Goal: Transaction & Acquisition: Purchase product/service

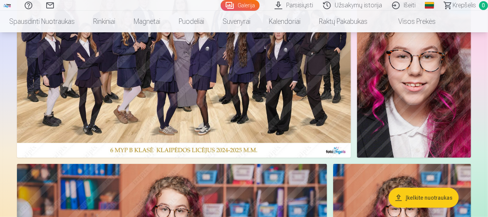
scroll to position [42, 0]
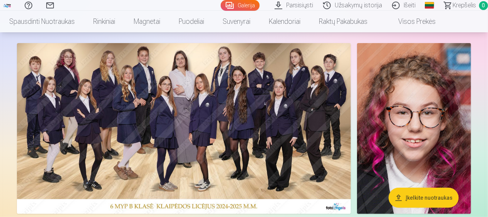
click at [262, 101] on img at bounding box center [184, 128] width 334 height 171
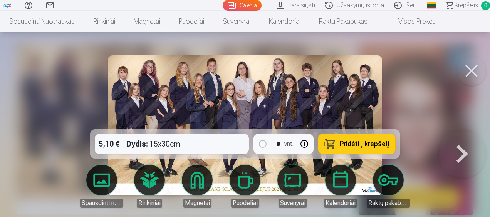
click at [197, 141] on div "5,10 € Dydis : 15x30cm * vnt. Pridėti į krepšelį" at bounding box center [245, 143] width 310 height 29
click at [376, 142] on span "Pridėti į krepšelį" at bounding box center [364, 144] width 49 height 7
click at [470, 74] on button at bounding box center [471, 70] width 31 height 31
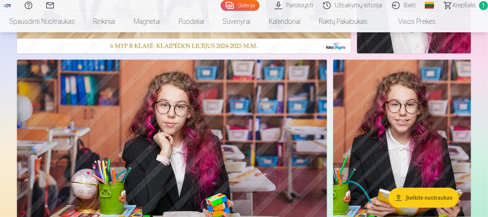
scroll to position [230, 0]
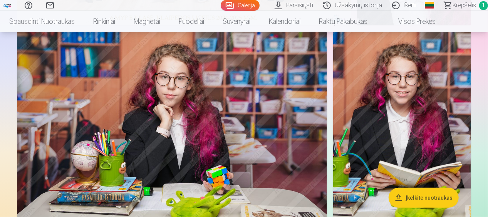
click at [239, 106] on img at bounding box center [172, 135] width 310 height 207
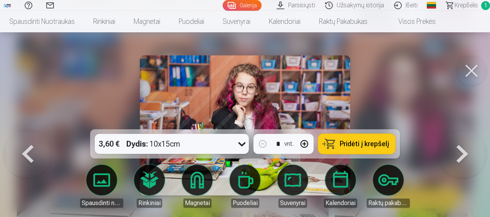
click at [337, 143] on button "Pridėti į krepšelį" at bounding box center [356, 144] width 77 height 20
click at [478, 67] on button at bounding box center [471, 70] width 31 height 31
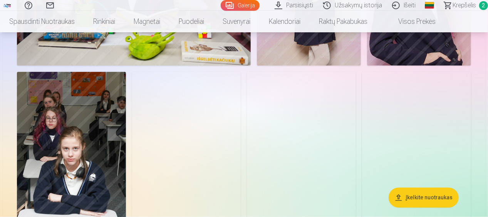
scroll to position [586, 0]
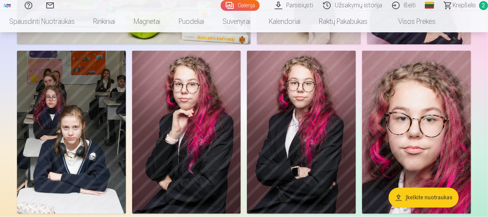
click at [91, 126] on img at bounding box center [71, 132] width 109 height 163
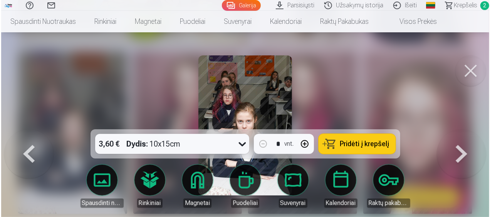
scroll to position [587, 0]
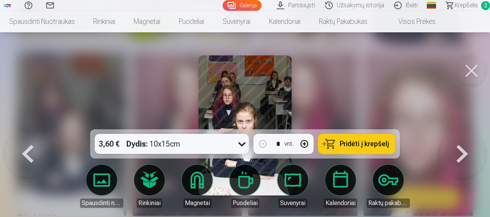
click at [367, 144] on span "Pridėti į krepšelį" at bounding box center [364, 144] width 49 height 7
click at [473, 70] on button at bounding box center [471, 70] width 31 height 31
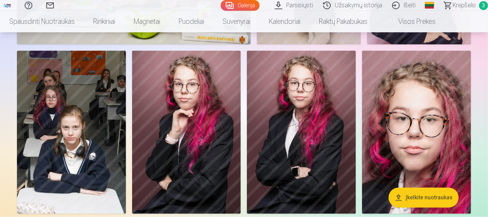
scroll to position [621, 0]
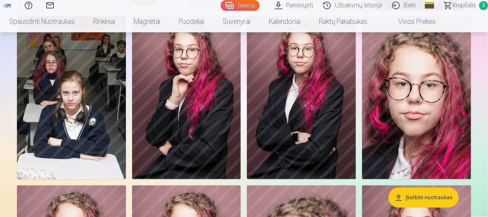
click at [312, 128] on img at bounding box center [301, 97] width 109 height 163
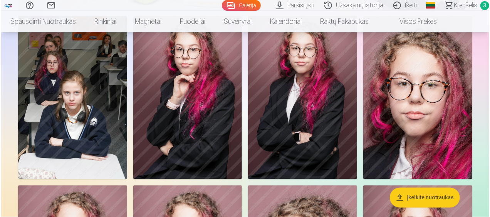
scroll to position [622, 0]
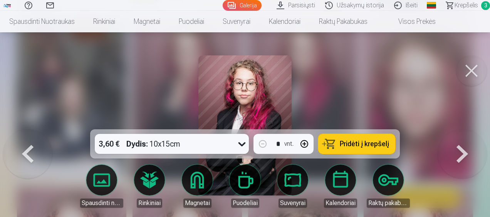
click at [303, 145] on button "button" at bounding box center [304, 144] width 18 height 18
click at [357, 142] on span "Pridėti į krepšelį" at bounding box center [364, 144] width 49 height 7
type input "*"
click at [466, 76] on button at bounding box center [471, 70] width 31 height 31
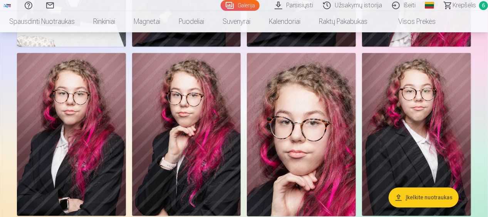
scroll to position [768, 0]
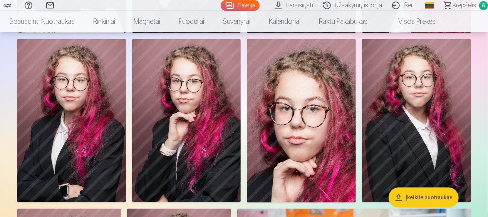
click at [75, 139] on img at bounding box center [71, 120] width 109 height 163
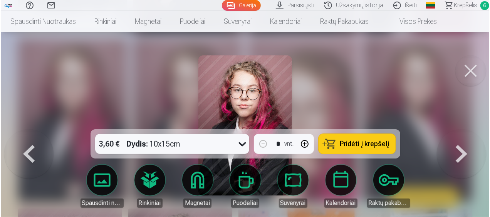
scroll to position [770, 0]
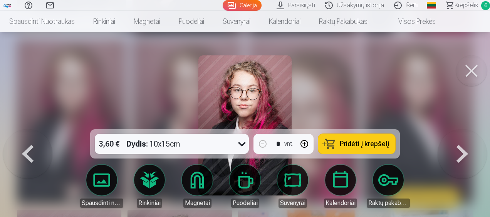
click at [303, 143] on button "button" at bounding box center [304, 144] width 18 height 18
click at [351, 143] on span "Pridėti į krepšelį" at bounding box center [364, 144] width 49 height 7
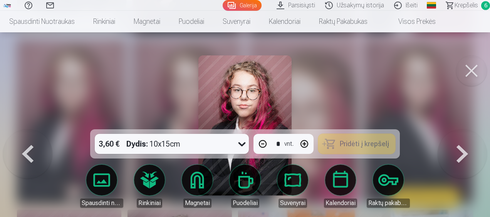
type input "*"
click at [480, 67] on button at bounding box center [471, 70] width 31 height 31
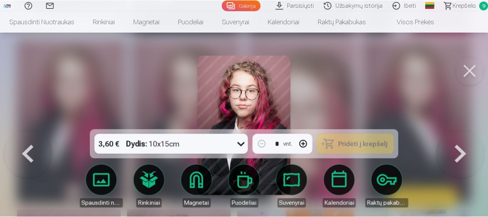
scroll to position [768, 0]
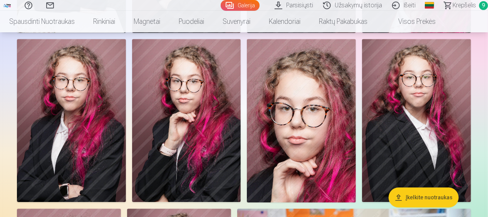
drag, startPoint x: 487, startPoint y: 39, endPoint x: 485, endPoint y: 48, distance: 9.0
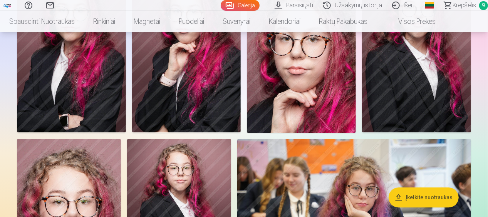
scroll to position [956, 0]
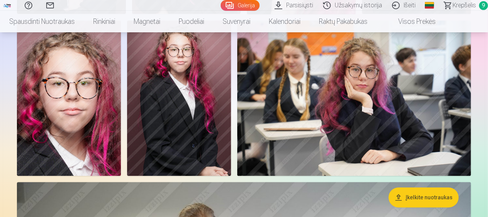
click at [377, 77] on img at bounding box center [354, 98] width 234 height 156
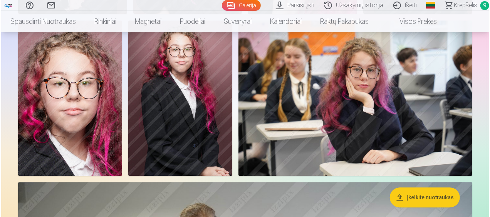
scroll to position [959, 0]
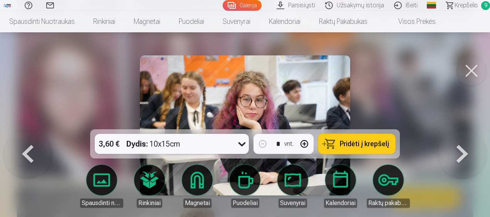
click at [347, 145] on span "Pridėti į krepšelį" at bounding box center [364, 144] width 49 height 7
click at [473, 62] on button at bounding box center [471, 70] width 31 height 31
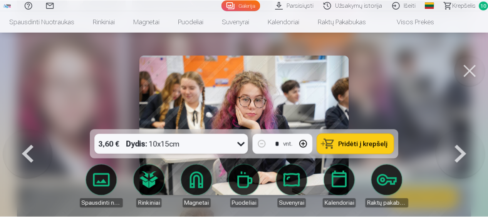
scroll to position [956, 0]
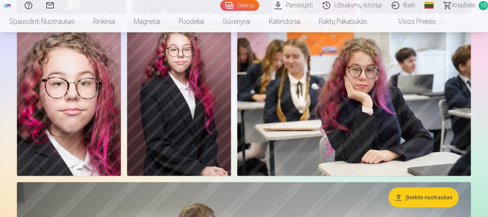
click at [163, 120] on img at bounding box center [179, 98] width 104 height 156
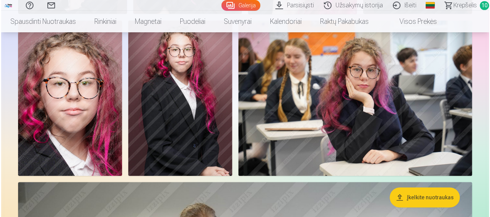
scroll to position [959, 0]
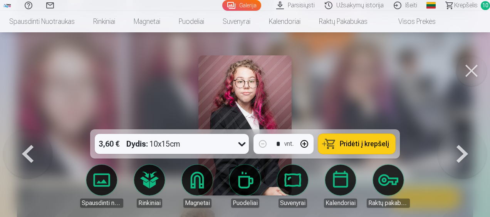
drag, startPoint x: 360, startPoint y: 146, endPoint x: 426, endPoint y: 105, distance: 77.8
click at [360, 144] on span "Pridėti į krepšelį" at bounding box center [364, 144] width 49 height 7
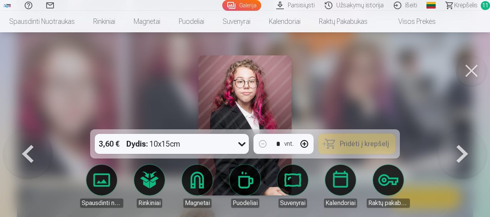
click at [472, 67] on button at bounding box center [471, 70] width 31 height 31
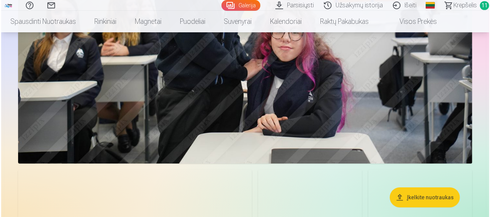
scroll to position [1284, 0]
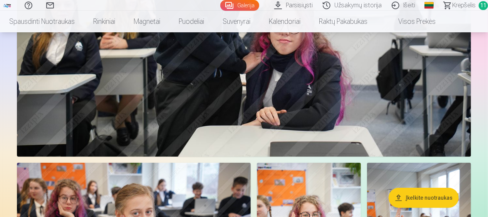
click at [398, 68] on img at bounding box center [244, 5] width 454 height 303
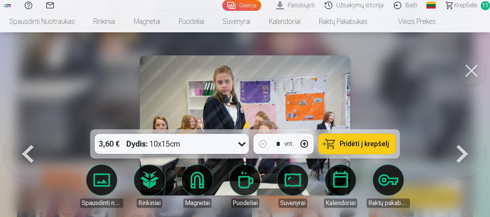
click at [366, 144] on span "Pridėti į krepšelį" at bounding box center [364, 144] width 49 height 7
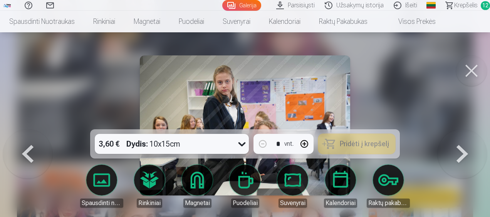
click at [475, 69] on button at bounding box center [471, 70] width 31 height 31
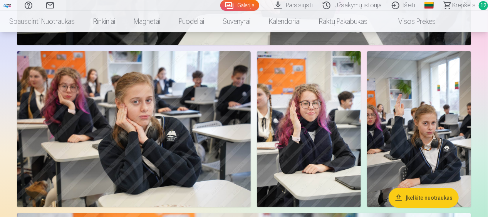
scroll to position [1410, 0]
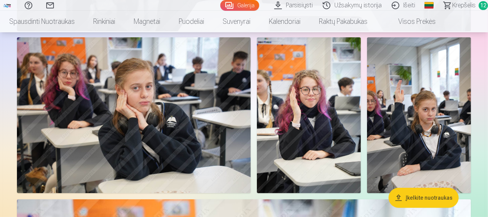
click at [428, 120] on img at bounding box center [419, 115] width 104 height 156
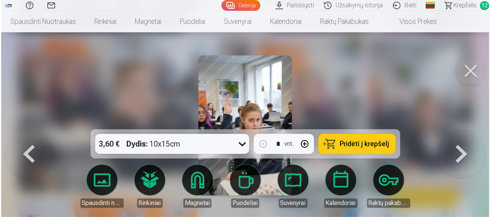
scroll to position [1414, 0]
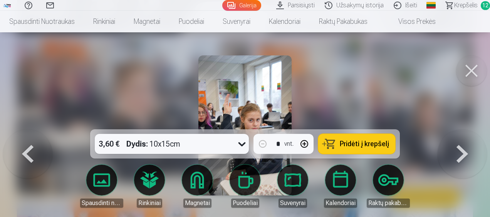
click at [475, 74] on button at bounding box center [471, 70] width 31 height 31
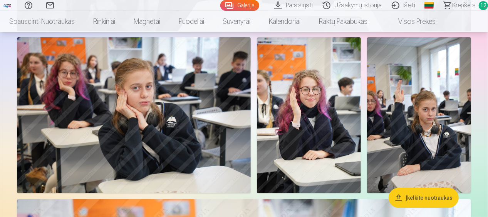
click at [116, 125] on img at bounding box center [134, 115] width 234 height 156
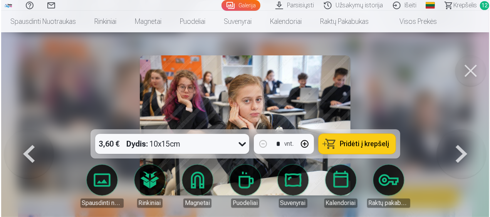
scroll to position [1414, 0]
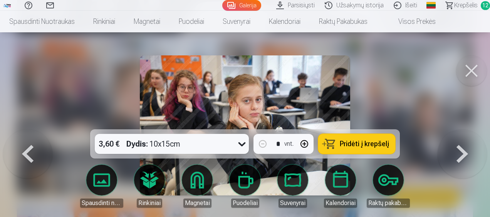
click at [363, 143] on span "Pridėti į krepšelį" at bounding box center [364, 144] width 49 height 7
click at [470, 67] on button at bounding box center [471, 70] width 31 height 31
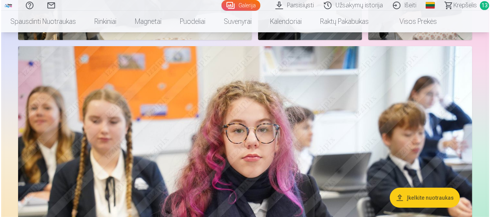
scroll to position [1633, 0]
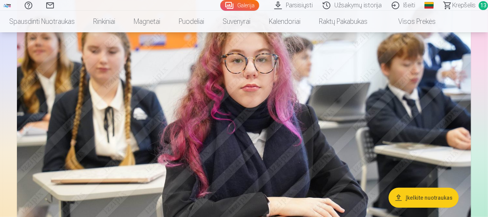
click at [348, 93] on img at bounding box center [244, 127] width 454 height 303
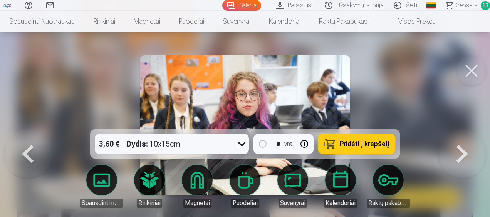
click at [361, 146] on span "Pridėti į krepšelį" at bounding box center [364, 144] width 49 height 7
click at [471, 69] on button at bounding box center [471, 70] width 31 height 31
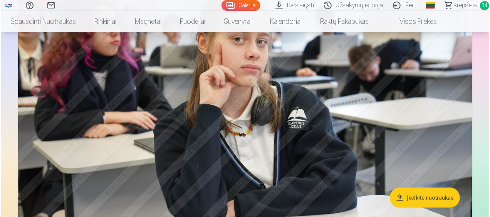
scroll to position [2031, 0]
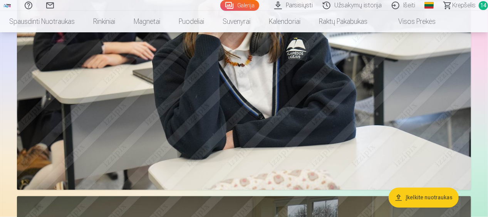
click at [363, 96] on img at bounding box center [244, 39] width 454 height 303
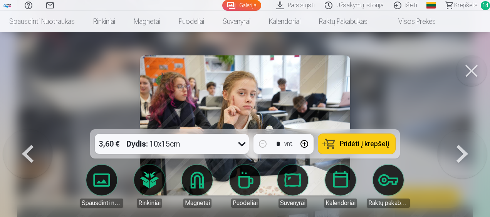
click at [364, 147] on span "Pridėti į krepšelį" at bounding box center [364, 144] width 49 height 7
click at [472, 71] on button at bounding box center [471, 70] width 31 height 31
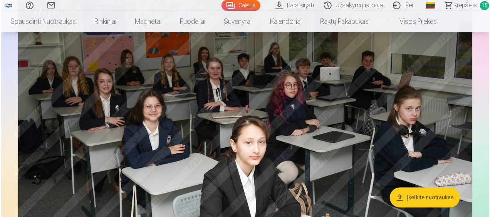
scroll to position [2338, 0]
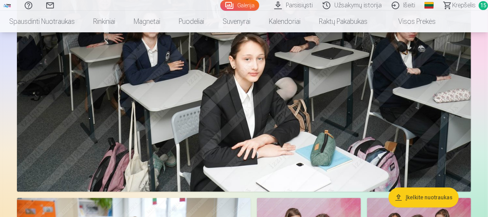
click at [372, 109] on img at bounding box center [244, 40] width 454 height 303
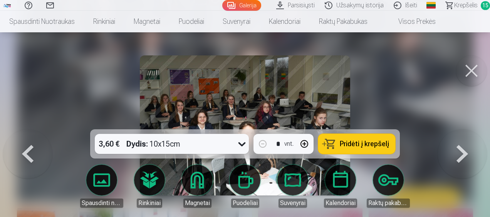
drag, startPoint x: 380, startPoint y: 142, endPoint x: 490, endPoint y: 52, distance: 141.8
click at [379, 142] on span "Pridėti į krepšelį" at bounding box center [364, 144] width 49 height 7
click at [471, 69] on button at bounding box center [471, 70] width 31 height 31
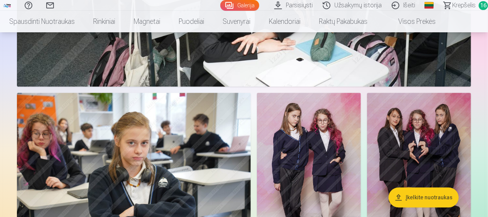
scroll to position [2512, 0]
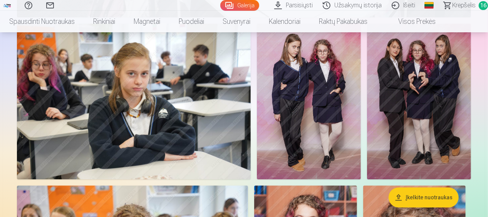
click at [314, 120] on img at bounding box center [309, 101] width 104 height 156
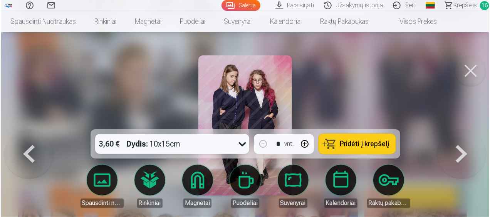
scroll to position [2521, 0]
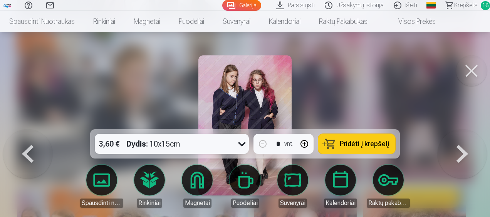
click at [337, 139] on button "Pridėti į krepšelį" at bounding box center [356, 144] width 77 height 20
click at [468, 75] on button at bounding box center [471, 70] width 31 height 31
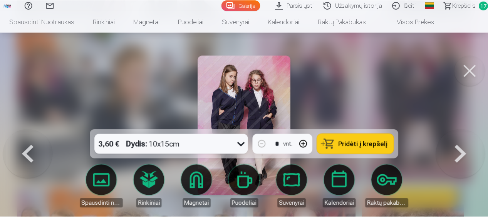
scroll to position [2512, 0]
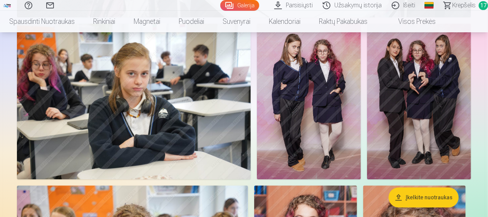
click at [427, 88] on img at bounding box center [419, 101] width 104 height 156
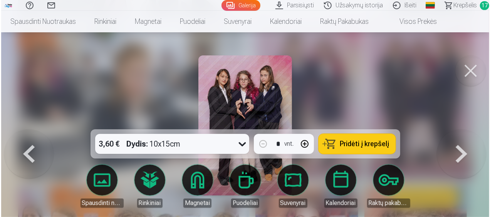
scroll to position [2521, 0]
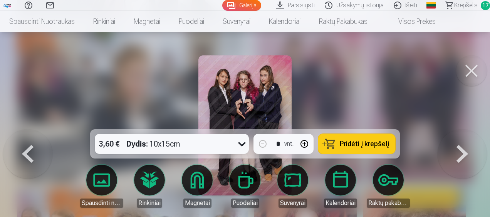
click at [369, 142] on span "Pridėti į krepšelį" at bounding box center [364, 144] width 49 height 7
click at [474, 62] on button at bounding box center [471, 70] width 31 height 31
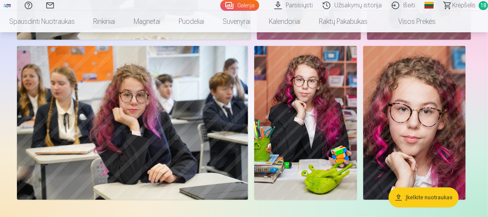
scroll to position [2673, 0]
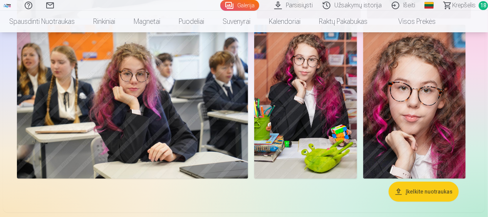
click at [333, 98] on img at bounding box center [305, 102] width 103 height 154
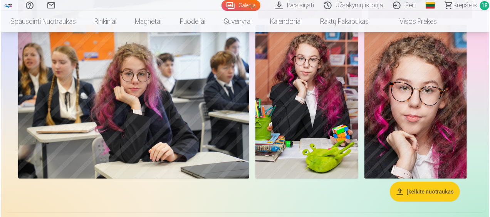
scroll to position [2683, 0]
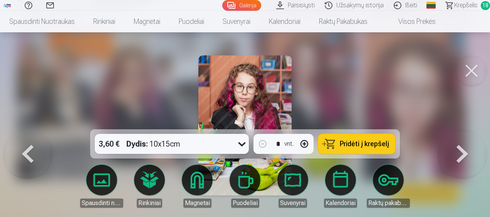
click at [306, 142] on button "button" at bounding box center [304, 144] width 18 height 18
click at [357, 144] on span "Pridėti į krepšelį" at bounding box center [364, 144] width 49 height 7
type input "*"
click at [477, 65] on button at bounding box center [471, 70] width 31 height 31
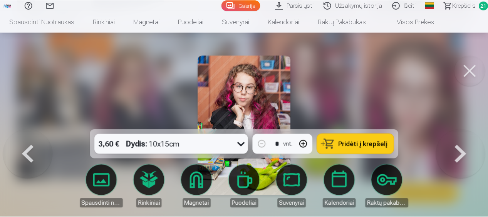
scroll to position [2673, 0]
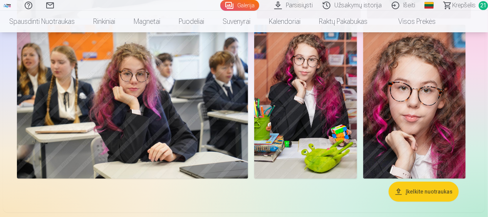
click at [451, 117] on img at bounding box center [414, 102] width 103 height 154
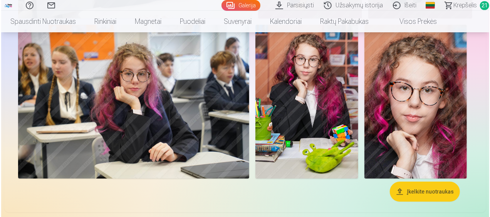
scroll to position [2683, 0]
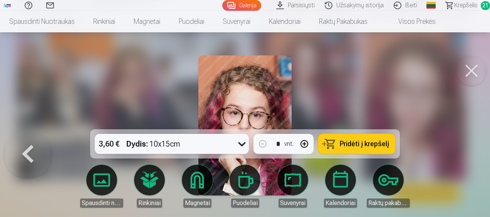
click at [380, 148] on span "Pridėti į krepšelį" at bounding box center [364, 144] width 49 height 7
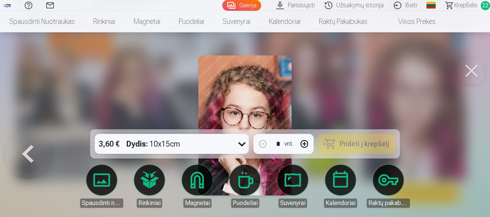
click at [466, 72] on button at bounding box center [471, 70] width 31 height 31
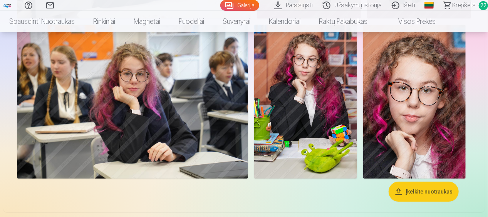
click at [104, 98] on img at bounding box center [132, 102] width 231 height 154
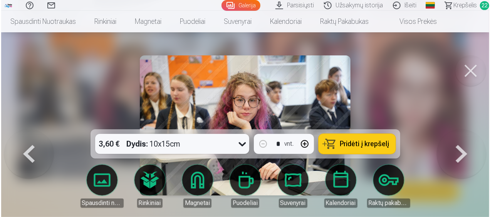
scroll to position [2683, 0]
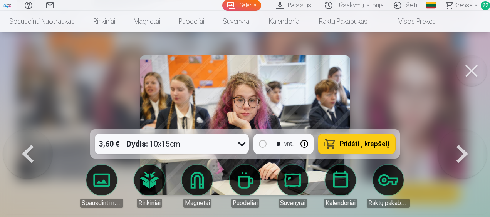
click at [305, 143] on button "button" at bounding box center [304, 144] width 18 height 18
click at [339, 144] on button "Pridėti į krepšelį" at bounding box center [356, 144] width 77 height 20
type input "*"
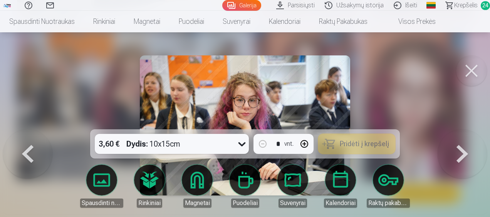
click at [475, 73] on button at bounding box center [471, 70] width 31 height 31
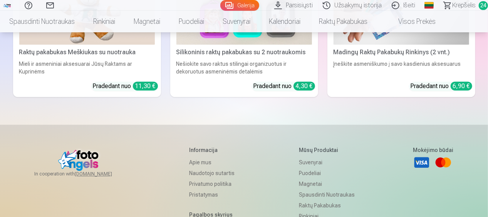
scroll to position [5521, 0]
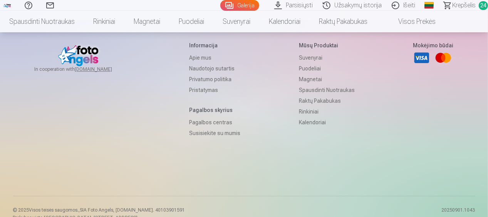
click at [459, 3] on span "Krepšelis" at bounding box center [463, 5] width 23 height 9
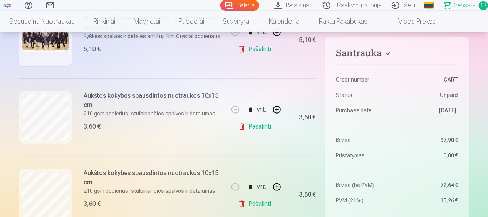
scroll to position [186, 0]
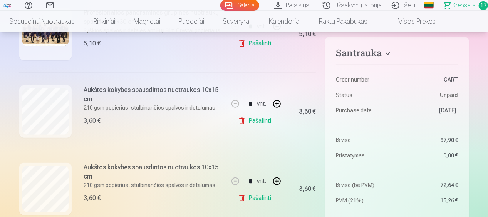
click at [252, 199] on link "Pašalinti" at bounding box center [256, 198] width 37 height 15
type input "*"
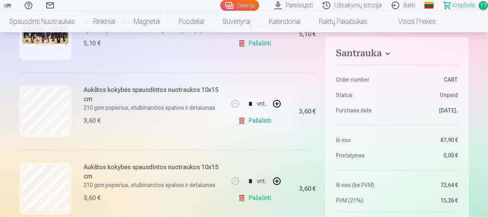
type input "*"
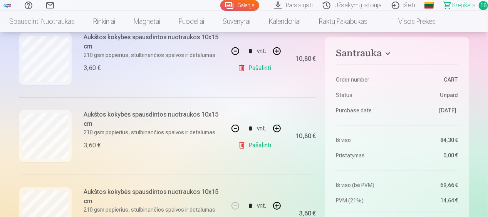
scroll to position [289, 0]
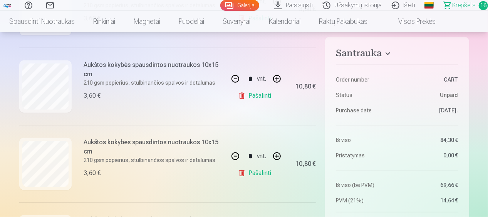
click at [252, 96] on link "Pašalinti" at bounding box center [256, 95] width 37 height 15
type input "*"
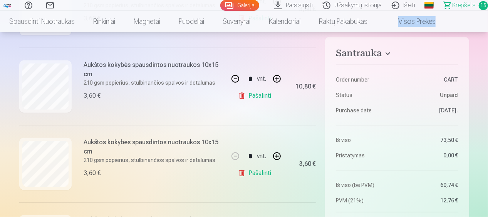
drag, startPoint x: 488, startPoint y: 22, endPoint x: 488, endPoint y: 30, distance: 8.5
click at [488, 30] on nav "Spausdinti nuotraukas Aukštos kokybės spausdintos nuotraukos 210 gsm popierius,…" at bounding box center [244, 22] width 488 height 22
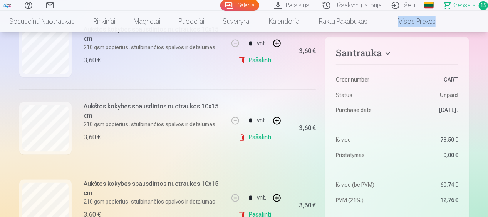
scroll to position [651, 0]
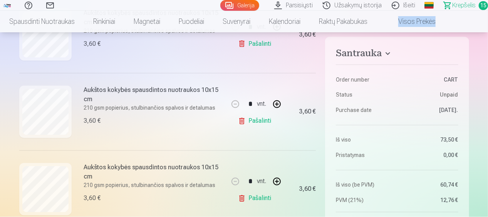
click at [252, 194] on link "Pašalinti" at bounding box center [256, 198] width 37 height 15
type input "*"
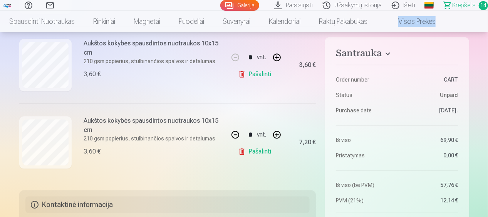
scroll to position [1079, 0]
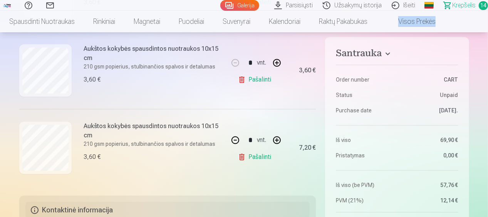
click at [277, 61] on button "button" at bounding box center [277, 63] width 18 height 18
type input "*"
drag, startPoint x: 486, startPoint y: 64, endPoint x: 486, endPoint y: 59, distance: 5.4
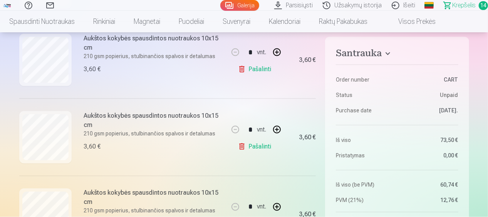
scroll to position [564, 0]
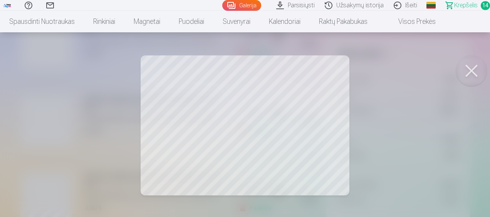
click at [473, 66] on button at bounding box center [471, 70] width 31 height 31
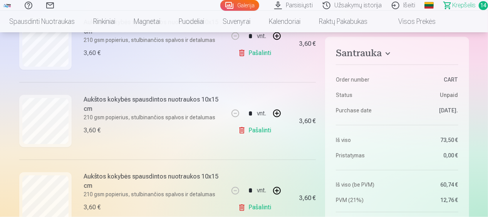
click at [255, 206] on link "Pašalinti" at bounding box center [256, 207] width 37 height 15
type input "*"
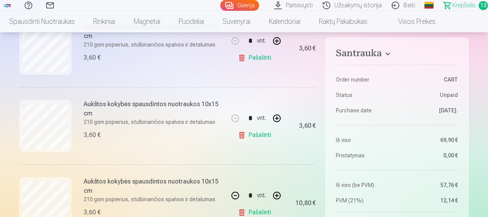
scroll to position [797, 0]
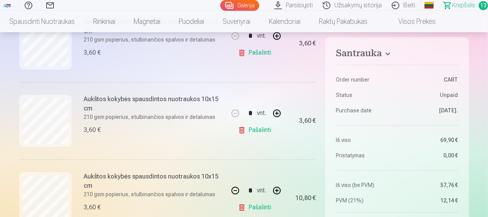
drag, startPoint x: 477, startPoint y: 114, endPoint x: 477, endPoint y: 127, distance: 13.5
click at [376, 193] on dl "Order number CART Status Unpaid Purchase date [DATE]. Iš viso 69,90 € Pristatym…" at bounding box center [397, 133] width 122 height 143
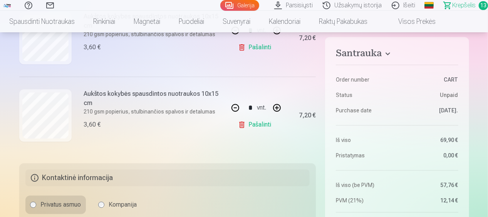
scroll to position [987, 0]
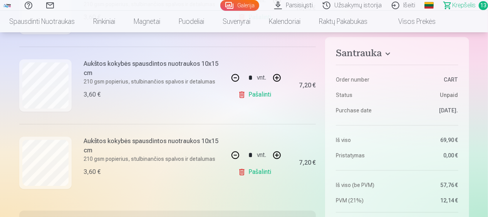
click at [236, 150] on button "button" at bounding box center [235, 155] width 18 height 18
type input "*"
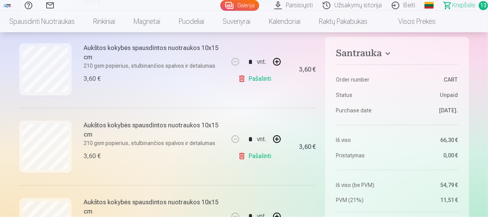
scroll to position [522, 0]
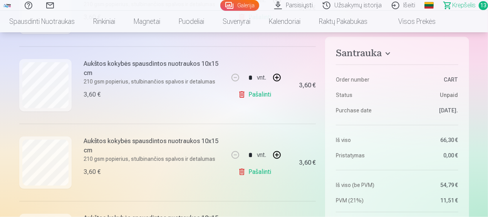
click at [257, 169] on link "Pašalinti" at bounding box center [256, 171] width 37 height 15
type input "*"
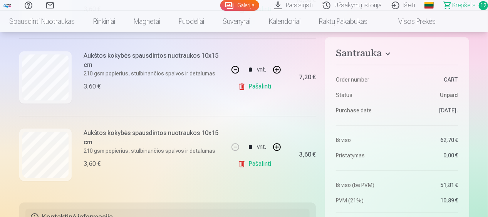
scroll to position [835, 0]
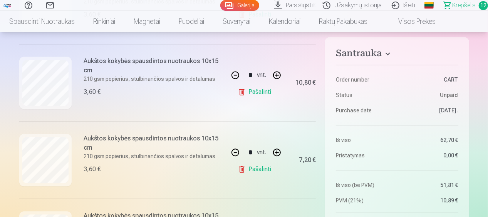
click at [237, 75] on button "button" at bounding box center [235, 75] width 18 height 18
type input "*"
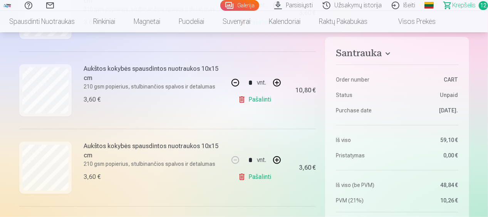
scroll to position [207, 0]
click at [233, 157] on button "button" at bounding box center [235, 160] width 18 height 18
type input "*"
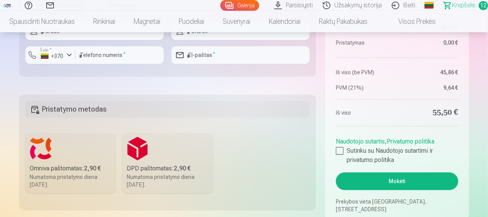
scroll to position [1141, 0]
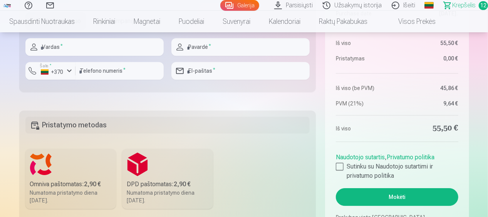
drag, startPoint x: 339, startPoint y: 164, endPoint x: 373, endPoint y: 192, distance: 43.6
click at [338, 164] on div at bounding box center [340, 167] width 8 height 8
click at [378, 196] on button "Mokėti" at bounding box center [397, 197] width 122 height 18
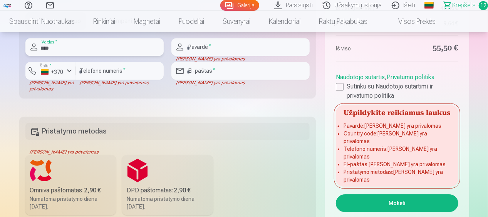
type input "****"
click at [201, 48] on input "text" at bounding box center [240, 47] width 138 height 18
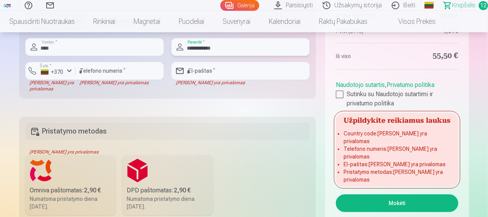
type input "**********"
click at [125, 73] on input "number" at bounding box center [119, 71] width 88 height 18
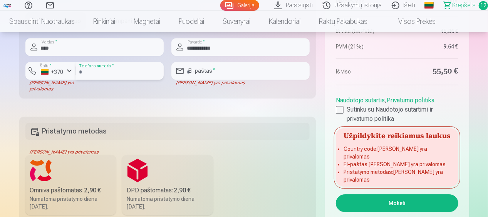
type input "********"
click at [233, 70] on input "email" at bounding box center [240, 71] width 138 height 18
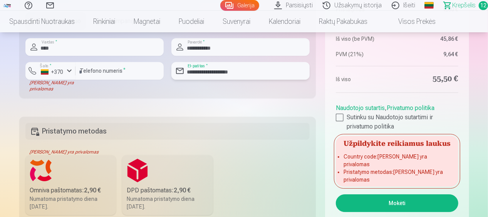
type input "**********"
click at [256, 193] on fieldset "Pristatymo metodas Laukas yra privalomas Omniva paštomatas : 2,90 € Numatoma pr…" at bounding box center [167, 175] width 297 height 116
click at [426, 208] on button "Mokėti" at bounding box center [397, 204] width 122 height 18
click at [425, 208] on button "Mokėti" at bounding box center [397, 204] width 122 height 18
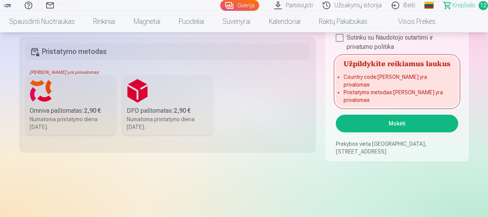
scroll to position [1158, 0]
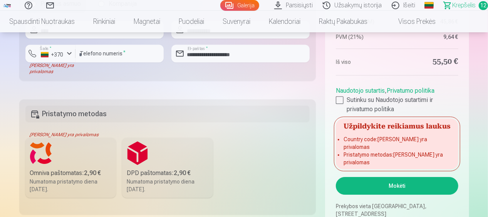
click at [148, 156] on label "DPD paštomatas : 2,90 € Numatoma pristatymo diena [DATE]." at bounding box center [167, 168] width 91 height 60
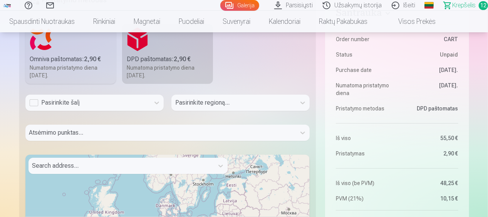
scroll to position [1250, 0]
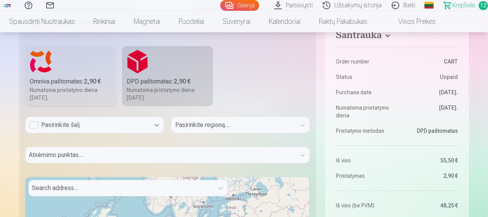
click at [152, 124] on div at bounding box center [157, 125] width 14 height 14
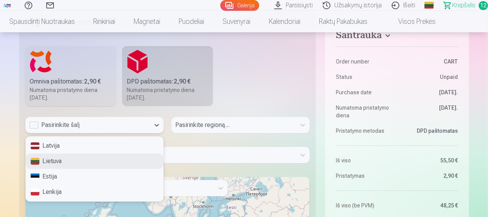
click at [101, 162] on div "Lietuva" at bounding box center [95, 161] width 138 height 15
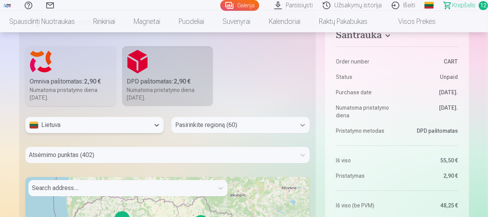
click at [300, 121] on div "Pasirinkite regioną (60)" at bounding box center [240, 125] width 138 height 16
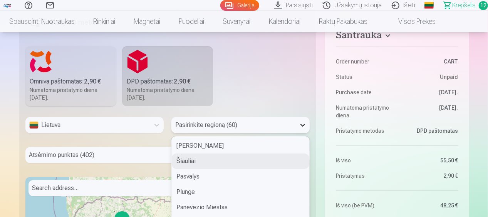
scroll to position [1286, 0]
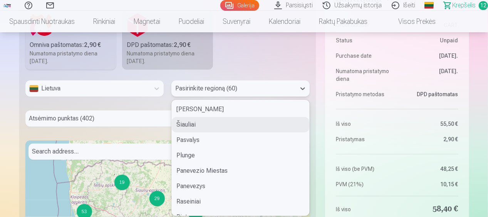
type input "*"
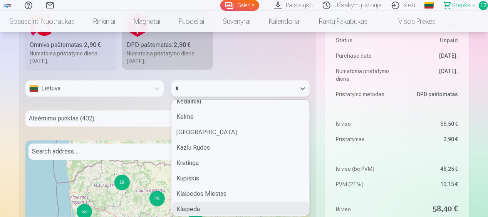
click at [240, 203] on div "Klaipeda" at bounding box center [241, 209] width 138 height 15
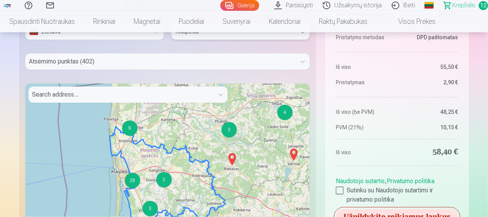
scroll to position [1360, 0]
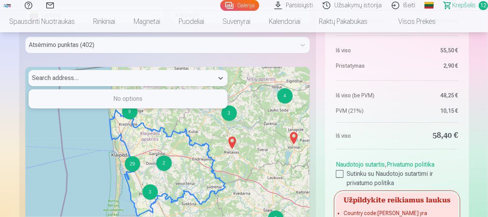
click at [112, 79] on div at bounding box center [121, 78] width 178 height 11
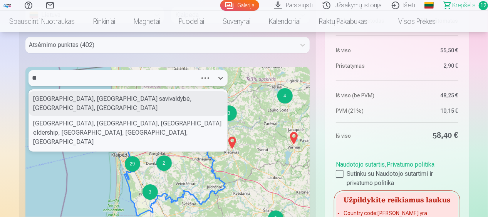
type input "*"
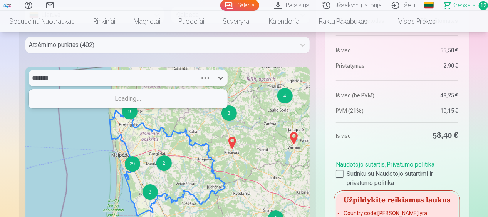
type input "********"
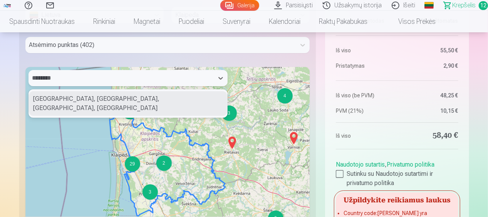
click at [108, 92] on div "[GEOGRAPHIC_DATA], [GEOGRAPHIC_DATA], [GEOGRAPHIC_DATA], [GEOGRAPHIC_DATA]" at bounding box center [128, 103] width 198 height 25
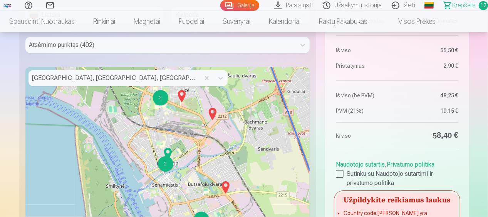
drag, startPoint x: 488, startPoint y: 69, endPoint x: 487, endPoint y: 75, distance: 6.6
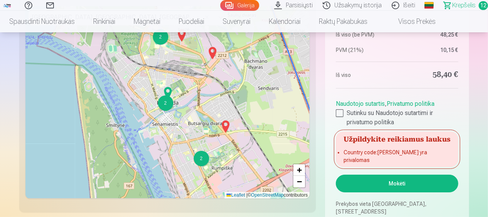
scroll to position [1371, 0]
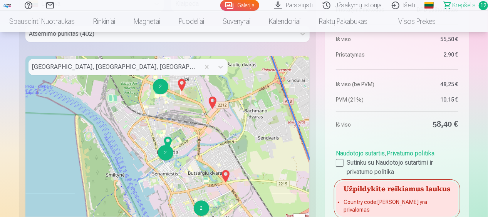
click at [148, 73] on div "2 2 2 2 3 3 2 + − Leaflet | © OpenStreetMap contributors" at bounding box center [167, 152] width 285 height 193
click at [164, 85] on div "2" at bounding box center [160, 86] width 15 height 15
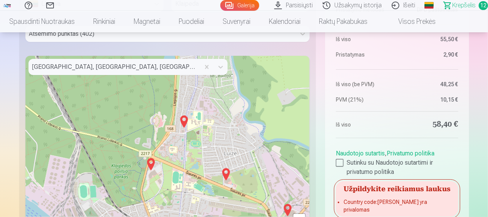
click at [153, 166] on img at bounding box center [151, 164] width 12 height 18
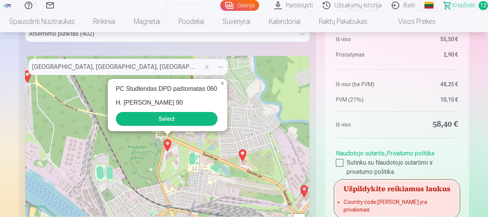
click at [252, 136] on div "2 PC Studlendas DPD paštomatas 060 H. [PERSON_NAME] 90 Select × + − Leaflet | ©…" at bounding box center [167, 152] width 285 height 193
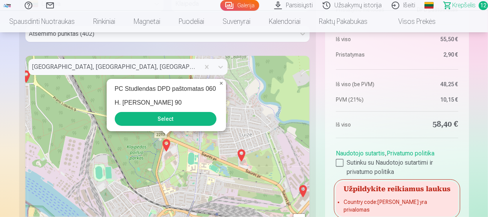
click at [222, 85] on span "×" at bounding box center [221, 83] width 3 height 7
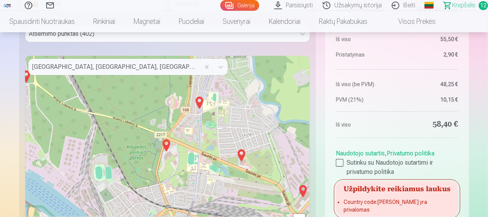
click at [203, 104] on img at bounding box center [199, 103] width 12 height 18
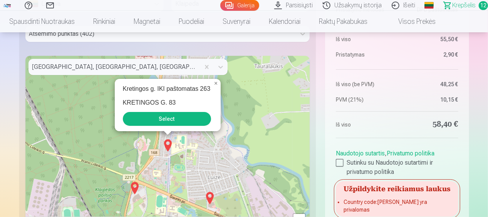
click at [224, 145] on div "2 Kretingos g. IKI paštomatas 263 KRETINGOS G. 83 Select × + − Leaflet | © Open…" at bounding box center [167, 152] width 285 height 193
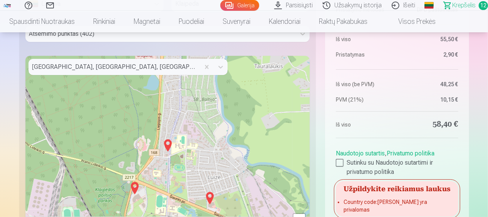
click at [212, 200] on img at bounding box center [210, 198] width 12 height 18
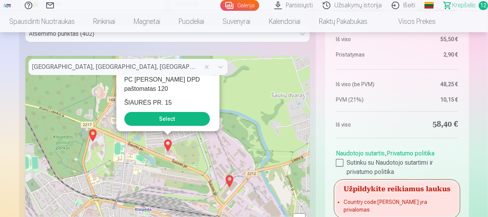
click at [191, 116] on button "Select" at bounding box center [167, 119] width 86 height 14
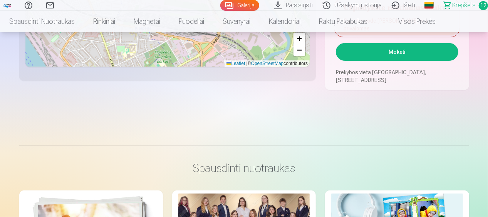
scroll to position [1426, 0]
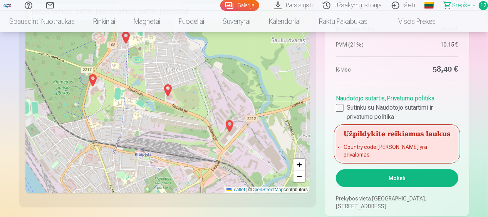
click at [410, 174] on button "Mokėti" at bounding box center [397, 178] width 122 height 18
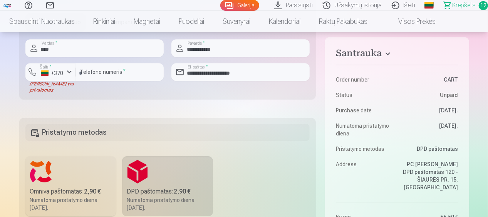
scroll to position [1129, 0]
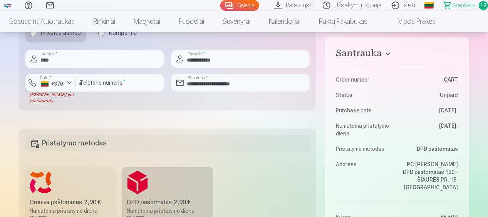
click at [45, 83] on div "+370" at bounding box center [52, 84] width 23 height 8
click at [77, 95] on li "+370 Lietuva" at bounding box center [67, 100] width 70 height 15
click at [116, 84] on input "********" at bounding box center [119, 83] width 88 height 18
type input "*********"
type input "********"
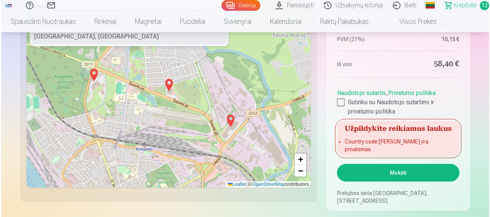
scroll to position [1443, 0]
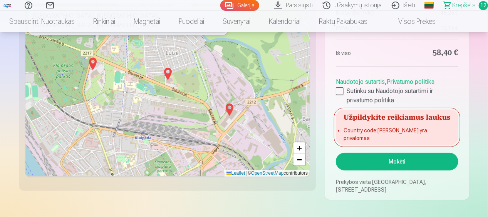
click at [414, 154] on button "Mokėti" at bounding box center [397, 162] width 122 height 18
